Goal: Transaction & Acquisition: Purchase product/service

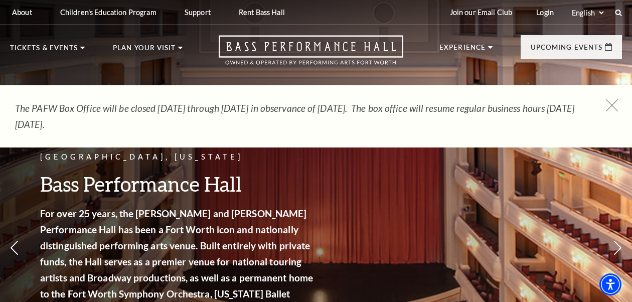
click at [613, 104] on use at bounding box center [612, 105] width 13 height 13
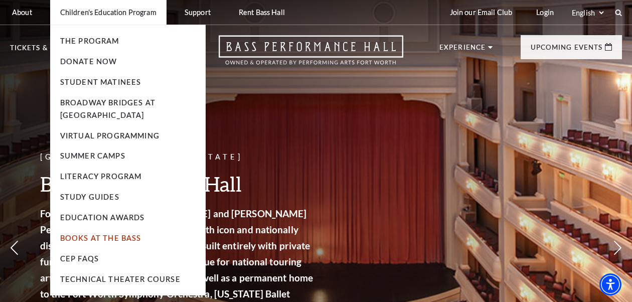
click at [101, 238] on link "Books At The Bass" at bounding box center [100, 238] width 81 height 9
click at [113, 80] on link "Student Matinees" at bounding box center [100, 82] width 81 height 9
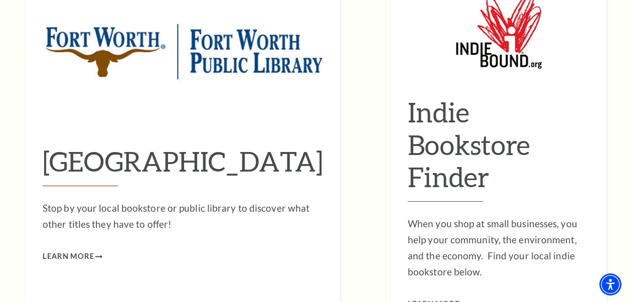
scroll to position [3192, 0]
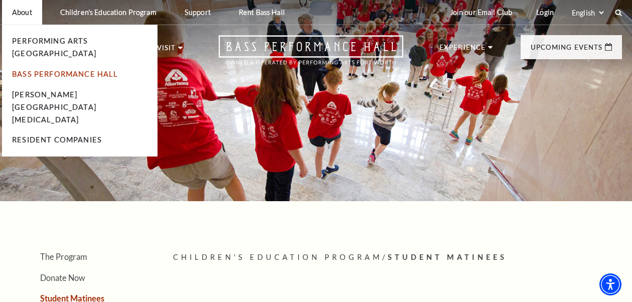
click at [48, 70] on link "Bass Performance Hall" at bounding box center [65, 74] width 106 height 9
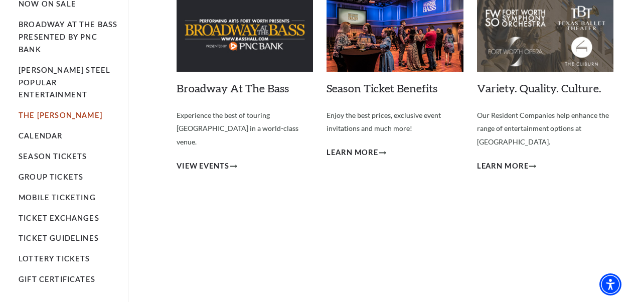
scroll to position [67, 0]
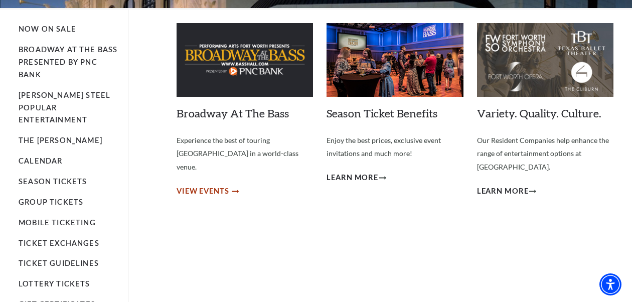
click at [224, 185] on span "View Events" at bounding box center [203, 191] width 53 height 13
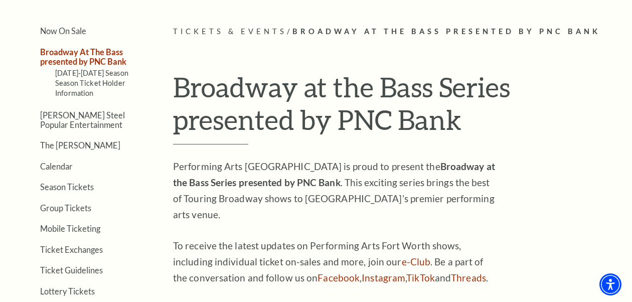
scroll to position [221, 0]
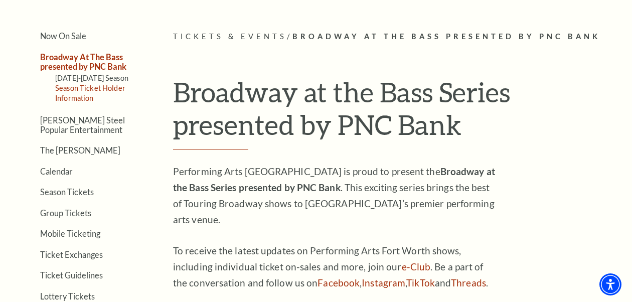
click at [82, 93] on link "Season Ticket Holder Information" at bounding box center [90, 93] width 70 height 19
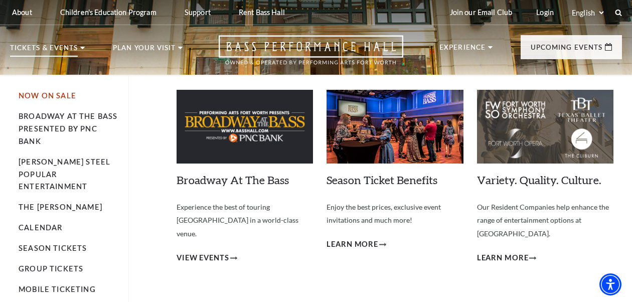
click at [50, 95] on link "Now On Sale" at bounding box center [48, 95] width 58 height 9
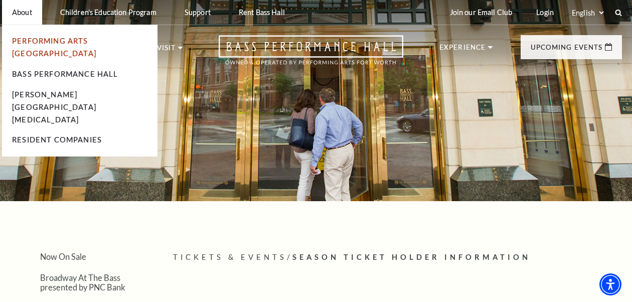
click at [36, 37] on link "Performing Arts [GEOGRAPHIC_DATA]" at bounding box center [54, 47] width 84 height 21
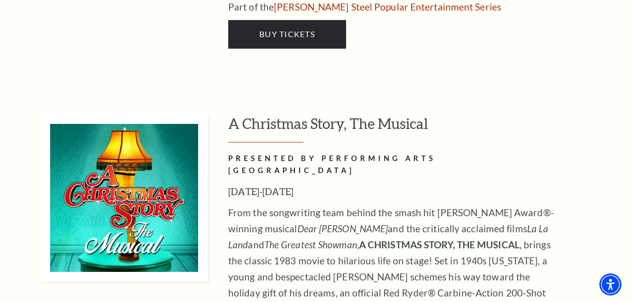
scroll to position [4508, 0]
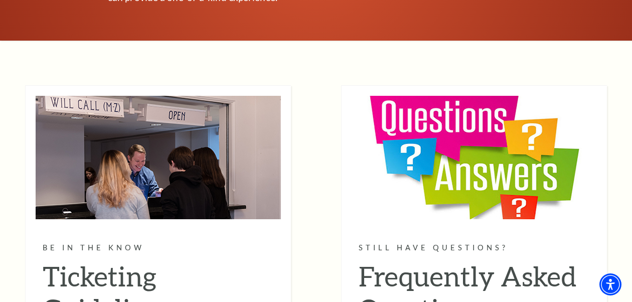
scroll to position [5797, 0]
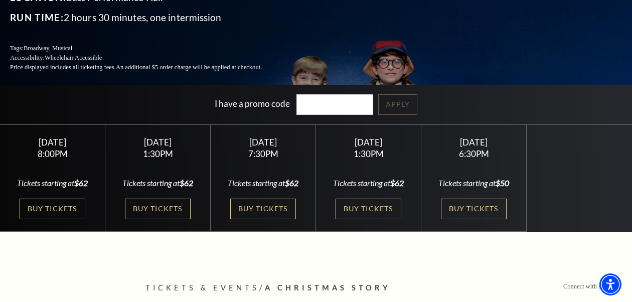
scroll to position [148, 0]
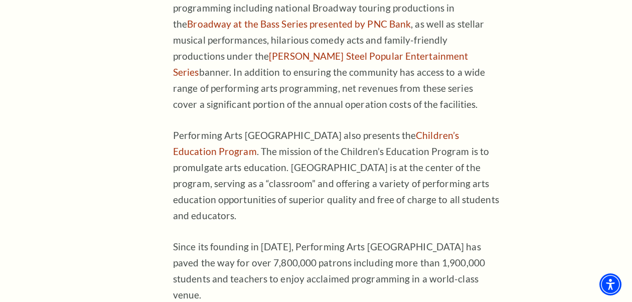
scroll to position [888, 0]
